Goal: Check status: Check status

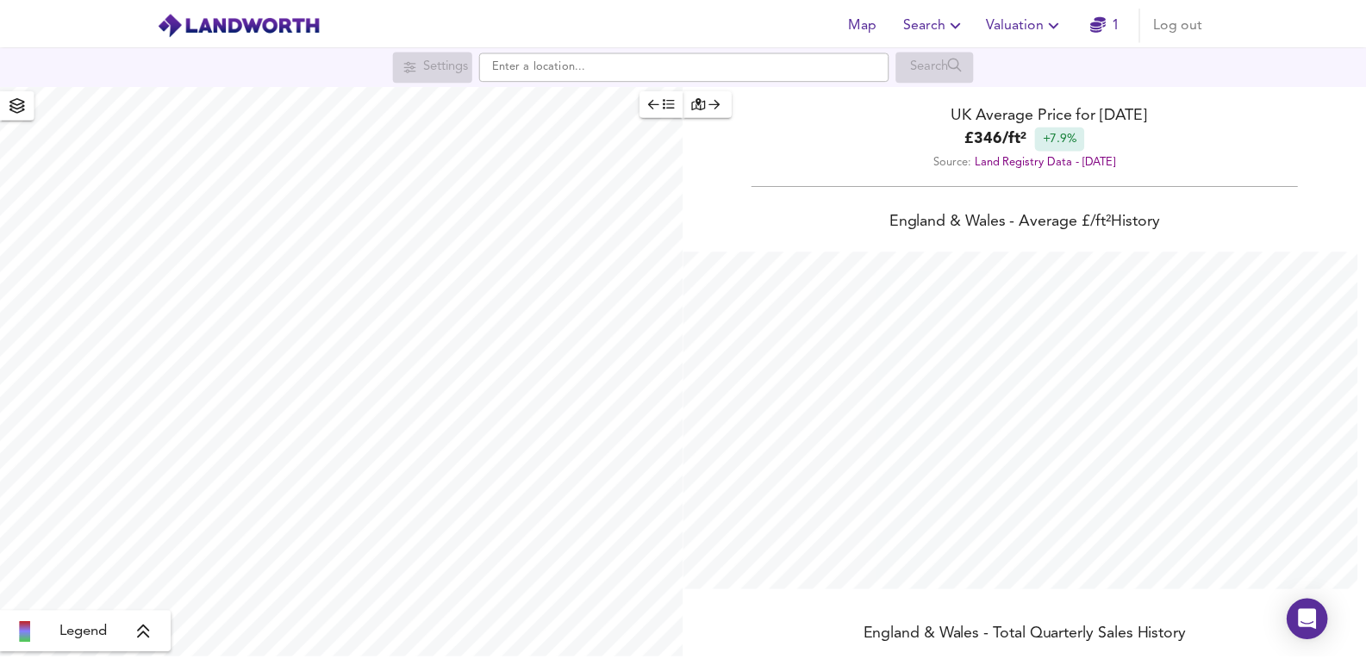
scroll to position [659, 1379]
drag, startPoint x: 1039, startPoint y: 19, endPoint x: 1022, endPoint y: 39, distance: 25.7
click at [1039, 19] on span "Valuation" at bounding box center [1035, 22] width 78 height 24
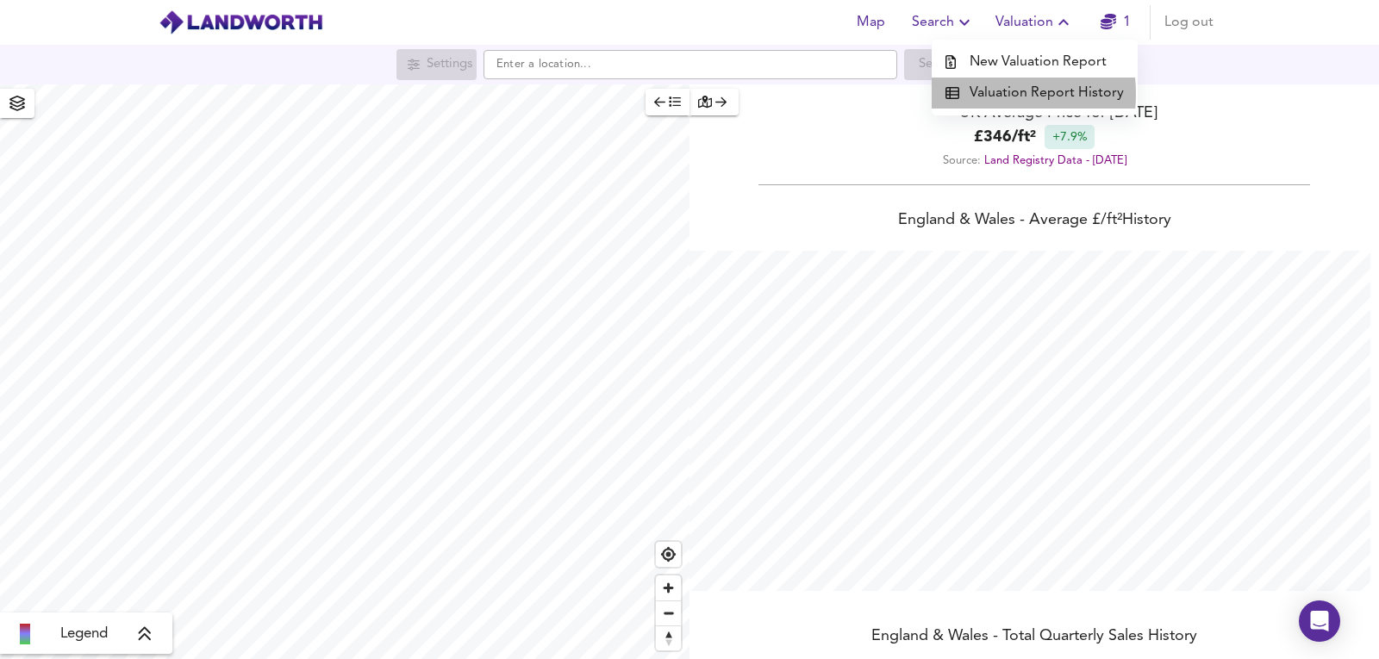
click at [981, 94] on li "Valuation Report History" at bounding box center [1035, 93] width 206 height 31
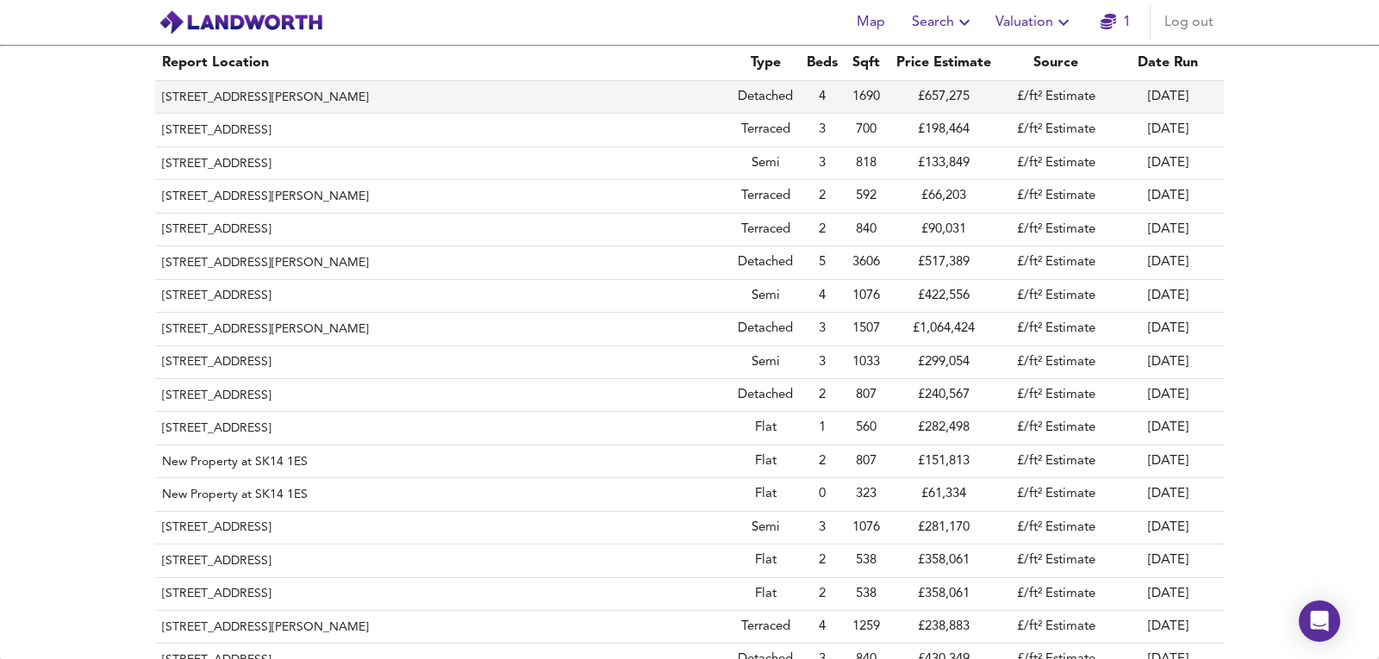
click at [291, 94] on th "[STREET_ADDRESS][PERSON_NAME]" at bounding box center [443, 97] width 576 height 33
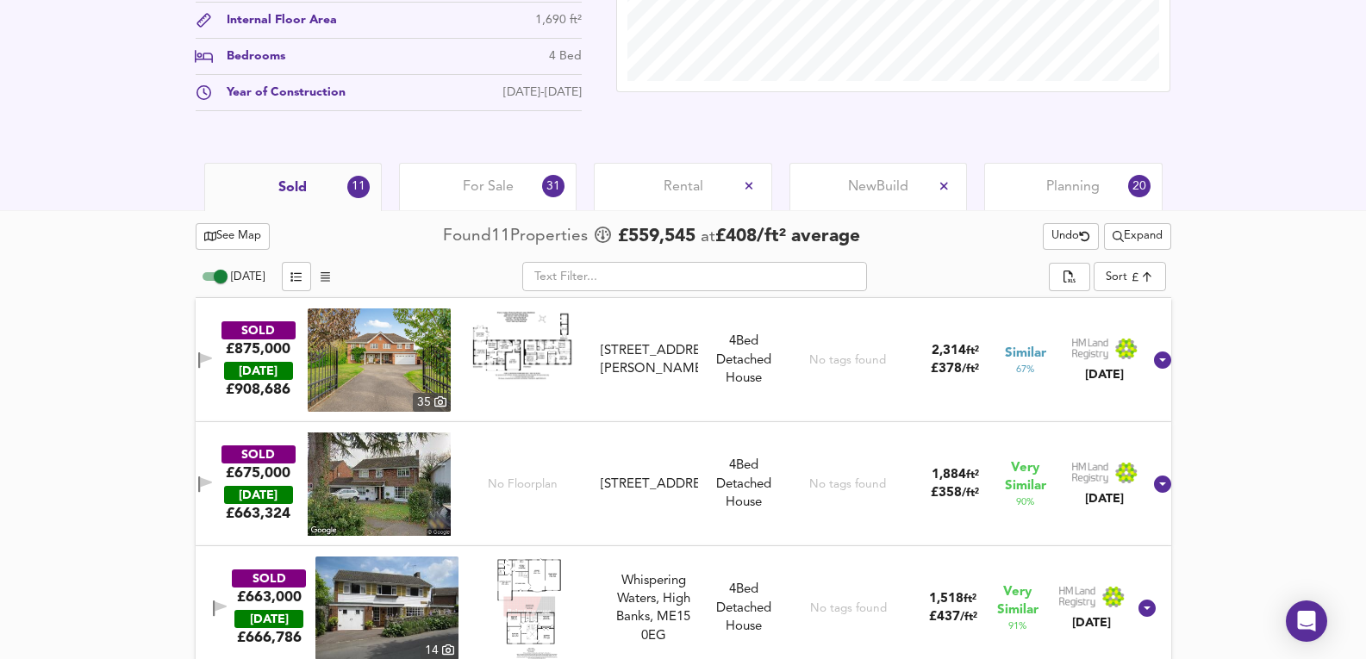
scroll to position [690, 0]
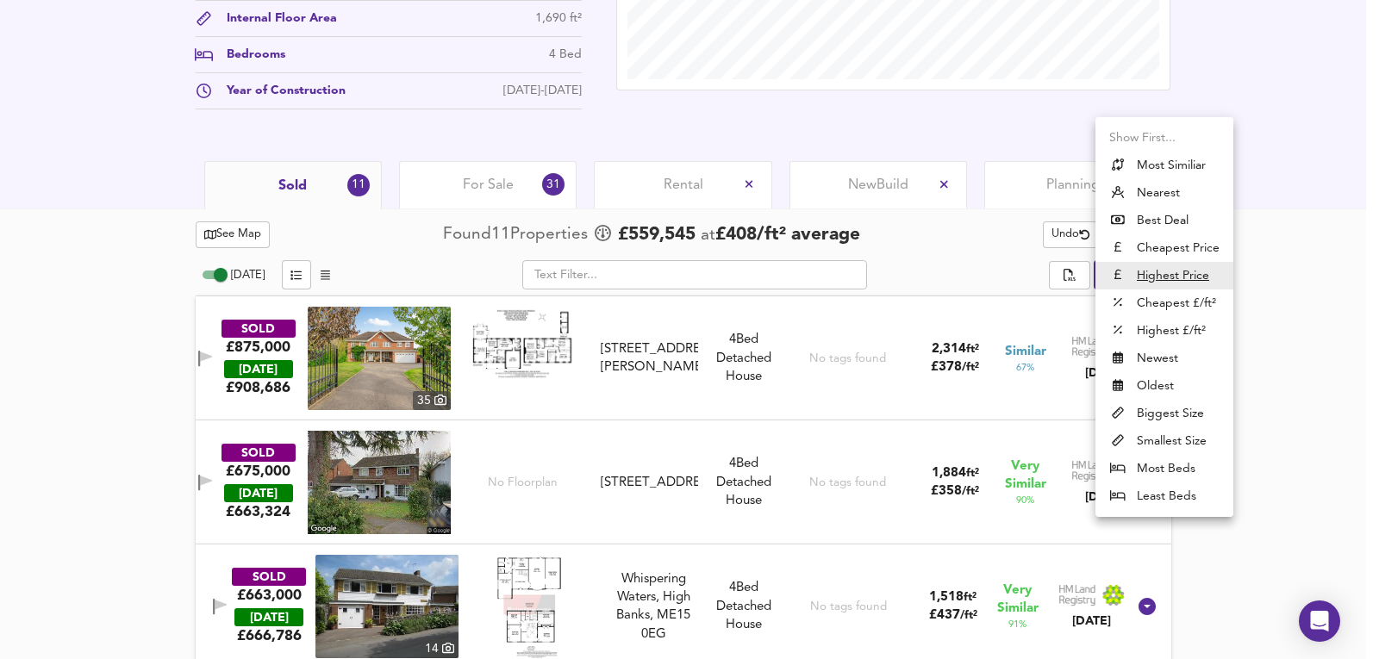
click at [1245, 403] on div at bounding box center [689, 329] width 1379 height 659
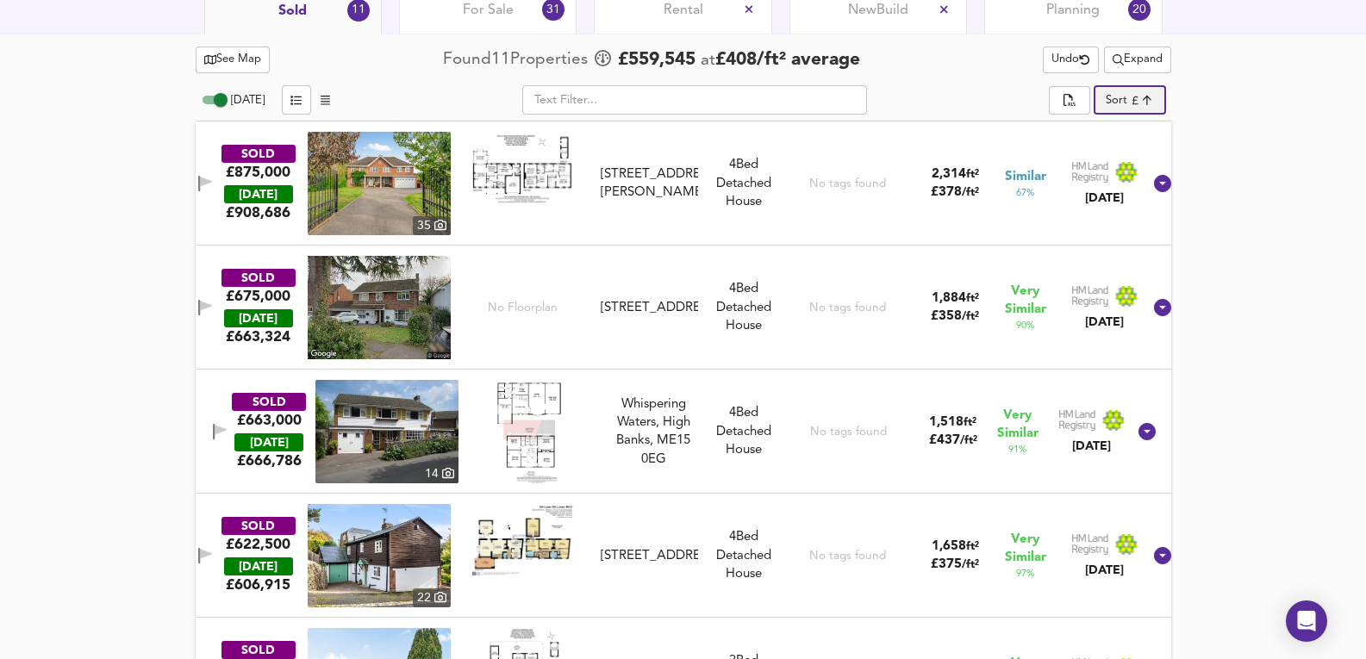
scroll to position [862, 0]
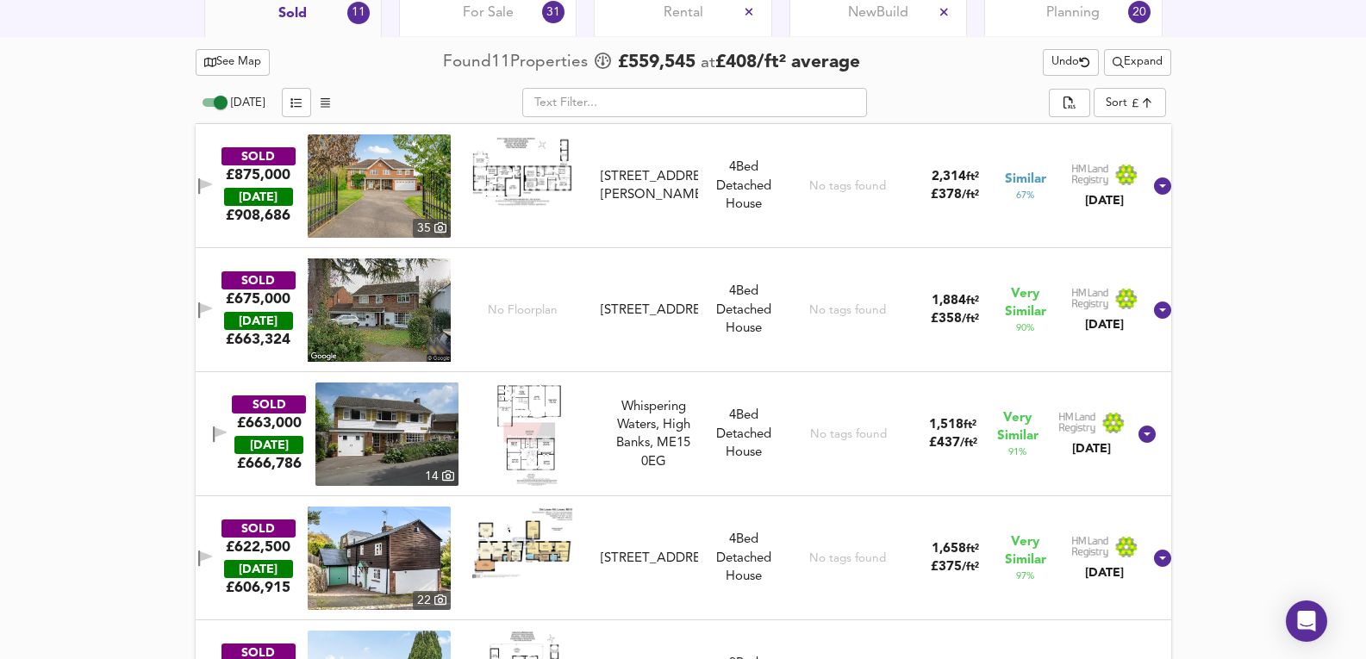
click at [1019, 467] on div "SOLD £663,000 [DATE] £ 666,786 [GEOGRAPHIC_DATA] 4 Bed Detached House No tags f…" at bounding box center [663, 434] width 928 height 103
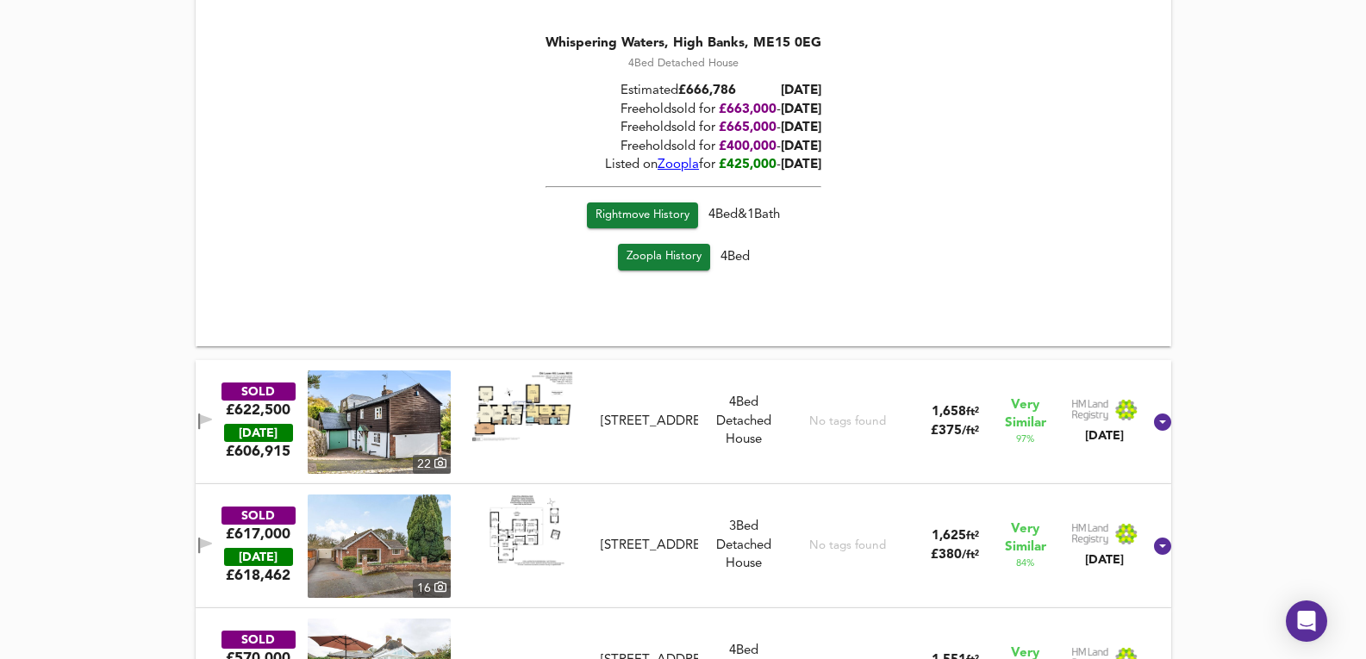
scroll to position [1437, 0]
